Goal: Task Accomplishment & Management: Complete application form

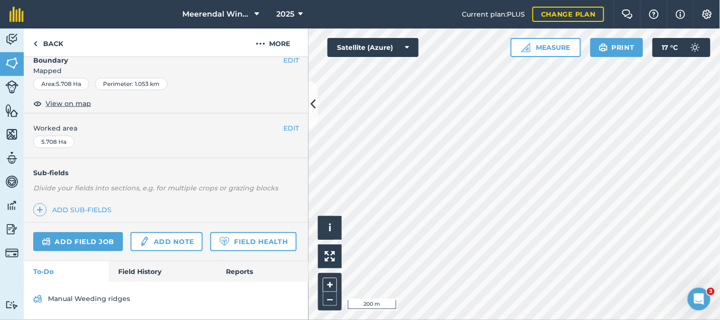
scroll to position [173, 0]
click at [135, 272] on link "Field History" at bounding box center [163, 271] width 108 height 21
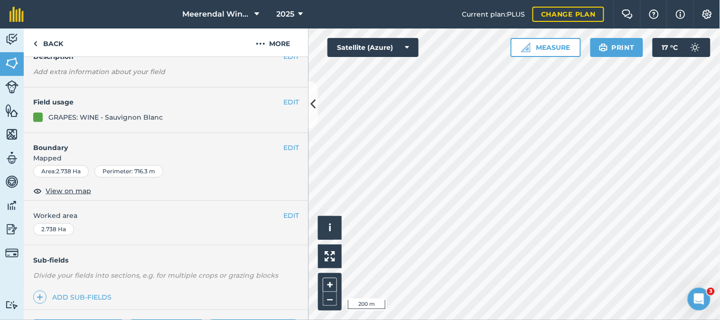
scroll to position [165, 0]
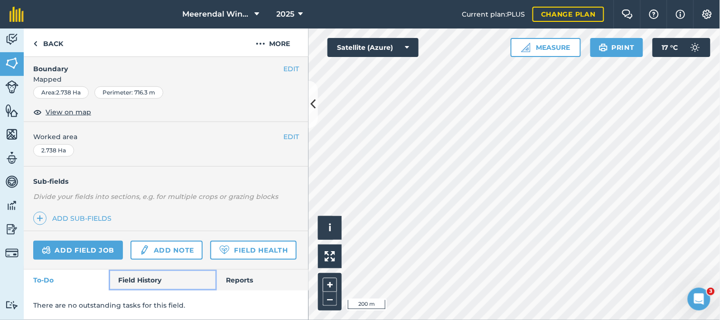
click at [135, 276] on link "Field History" at bounding box center [163, 280] width 108 height 21
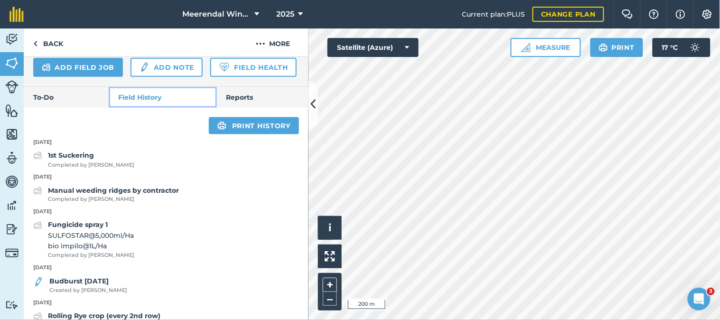
scroll to position [376, 0]
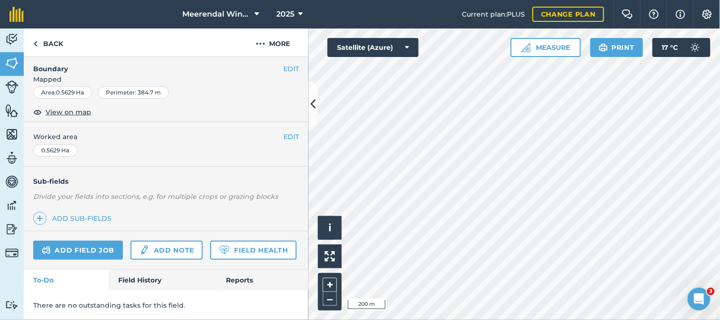
scroll to position [165, 0]
click at [141, 278] on link "Field History" at bounding box center [163, 280] width 108 height 21
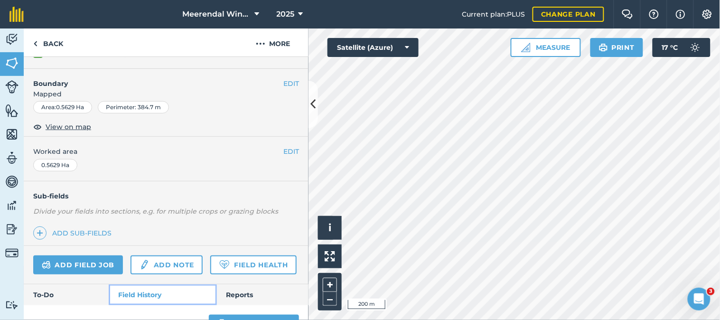
scroll to position [117, 0]
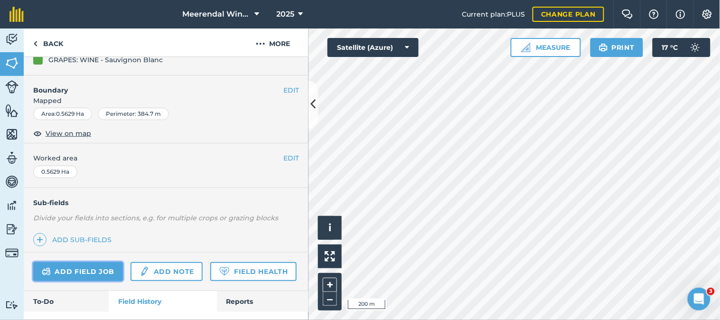
click at [78, 271] on link "Add field job" at bounding box center [78, 271] width 90 height 19
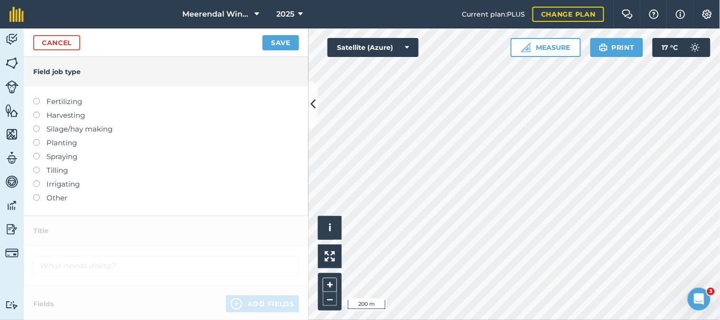
click at [36, 194] on label at bounding box center [39, 194] width 13 height 0
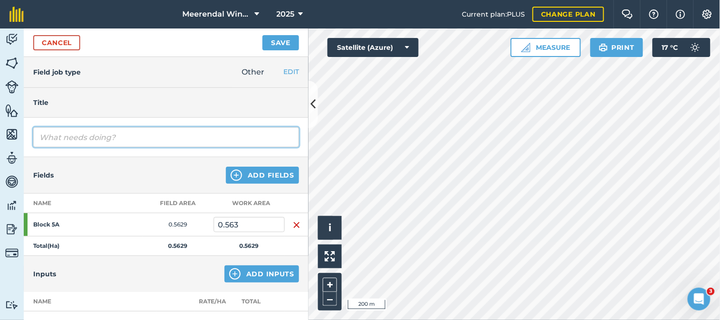
click at [79, 133] on input "text" at bounding box center [166, 137] width 266 height 20
type input "1st suckering"
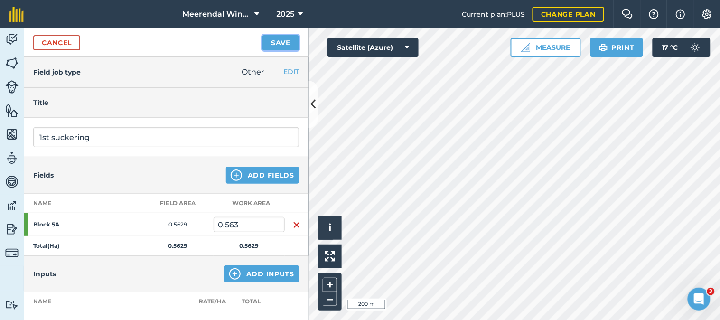
click at [272, 42] on button "Save" at bounding box center [280, 42] width 37 height 15
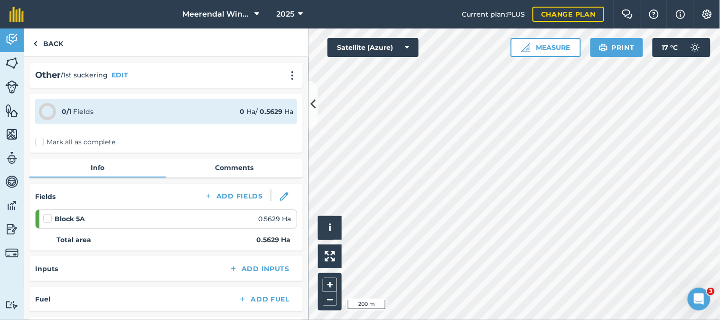
click at [47, 214] on label at bounding box center [48, 214] width 11 height 0
click at [47, 216] on input "checkbox" at bounding box center [46, 217] width 6 height 6
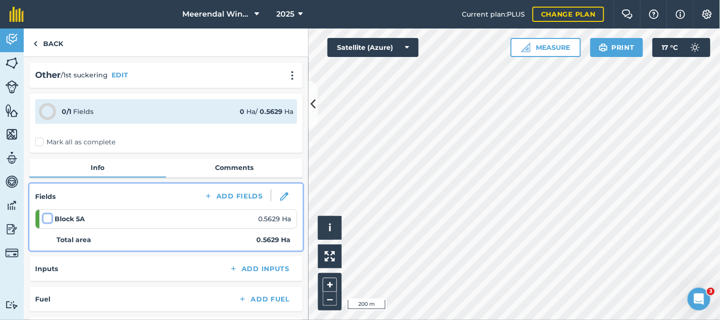
checkbox input "false"
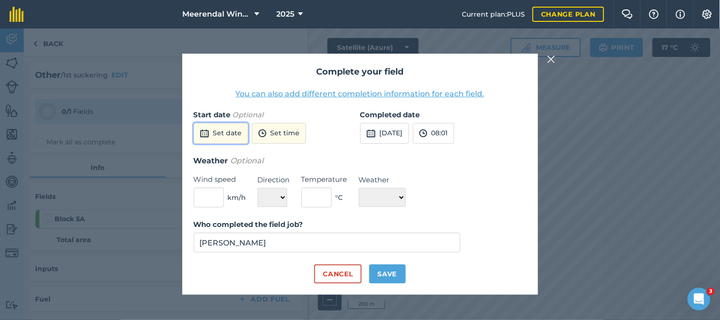
click at [225, 130] on button "Set date" at bounding box center [221, 133] width 55 height 21
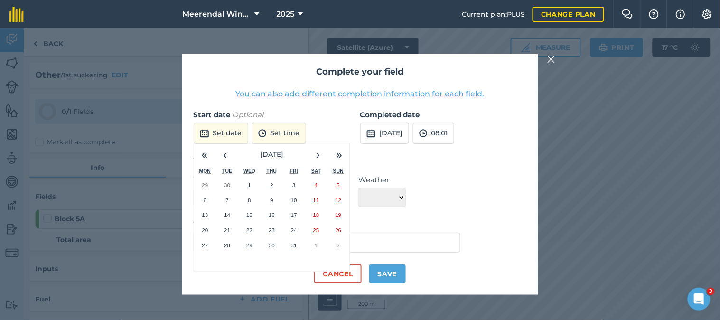
click at [208, 214] on button "13" at bounding box center [205, 214] width 22 height 15
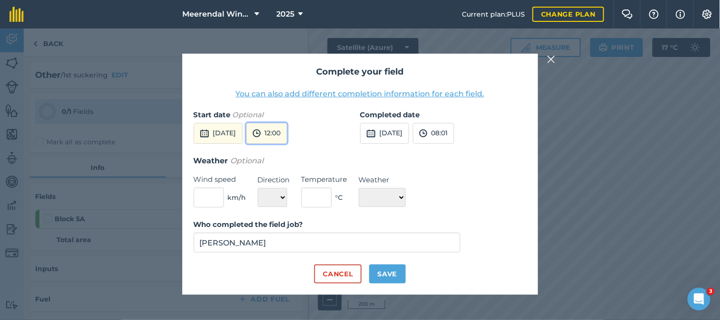
click at [287, 134] on button "12:00" at bounding box center [266, 133] width 41 height 21
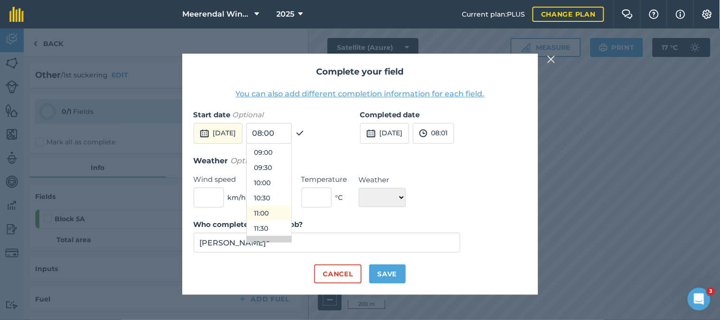
scroll to position [214, 0]
click at [287, 210] on button "09:00" at bounding box center [269, 211] width 45 height 15
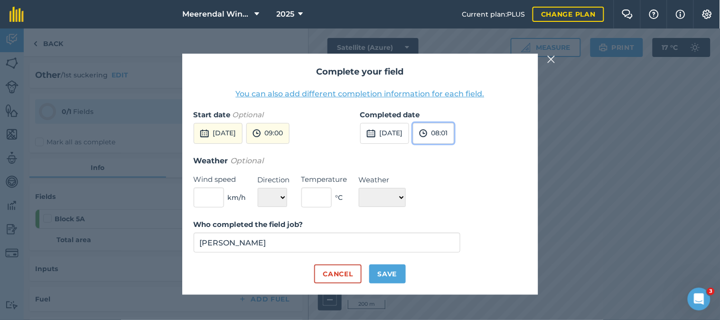
click at [454, 130] on button "08:01" at bounding box center [433, 133] width 41 height 21
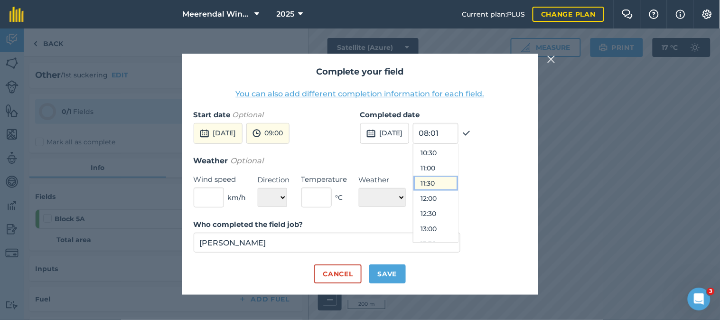
click at [453, 183] on button "11:30" at bounding box center [435, 183] width 45 height 15
click at [388, 273] on button "Save" at bounding box center [387, 273] width 37 height 19
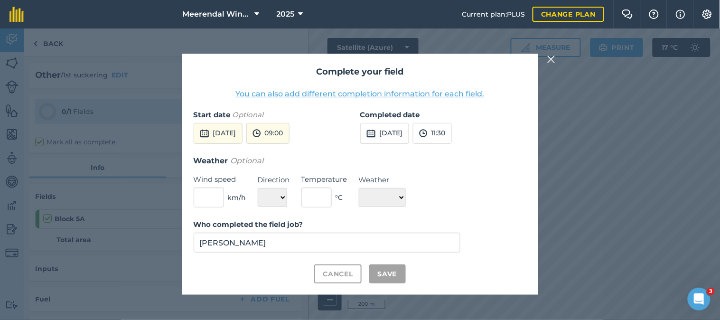
checkbox input "true"
